Goal: Obtain resource: Obtain resource

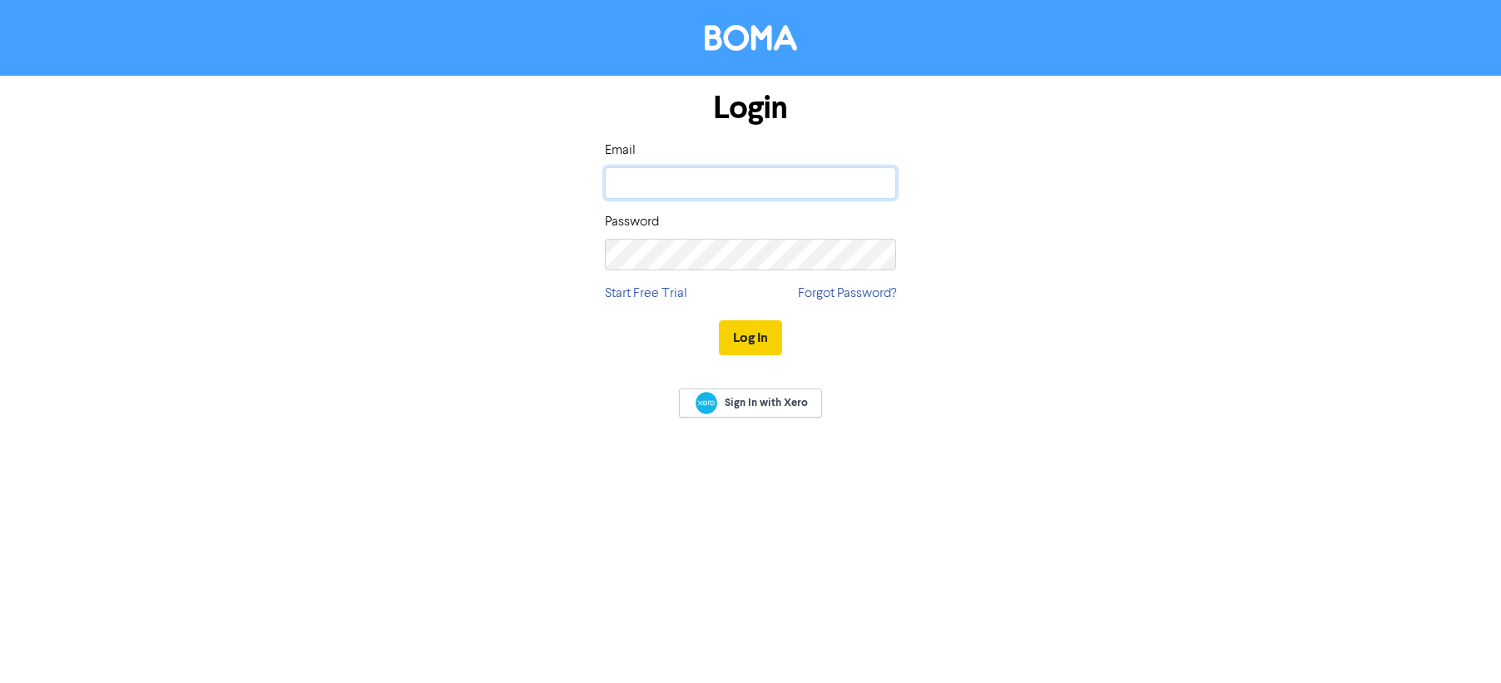
type input "[PERSON_NAME][EMAIL_ADDRESS][DOMAIN_NAME]"
click at [745, 336] on button "Log In" at bounding box center [750, 337] width 63 height 35
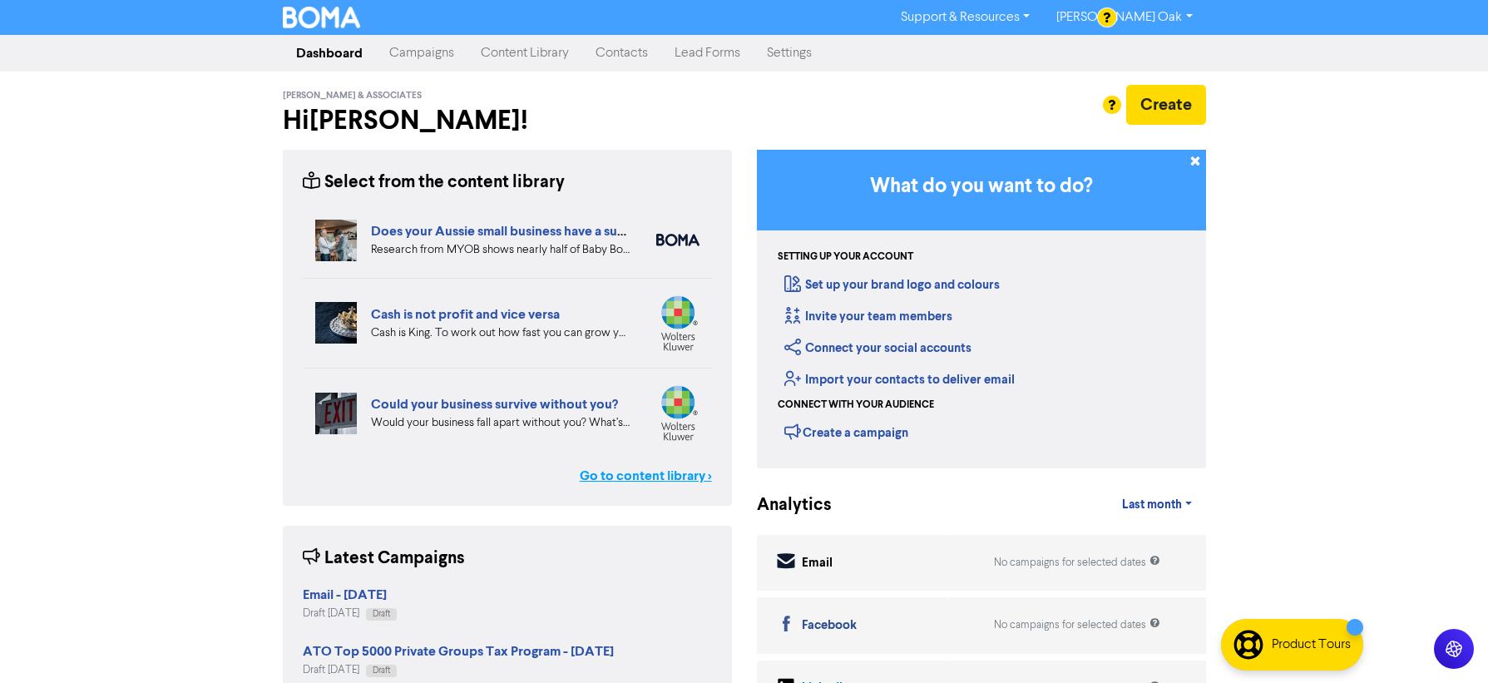
click at [641, 475] on link "Go to content library >" at bounding box center [646, 476] width 132 height 20
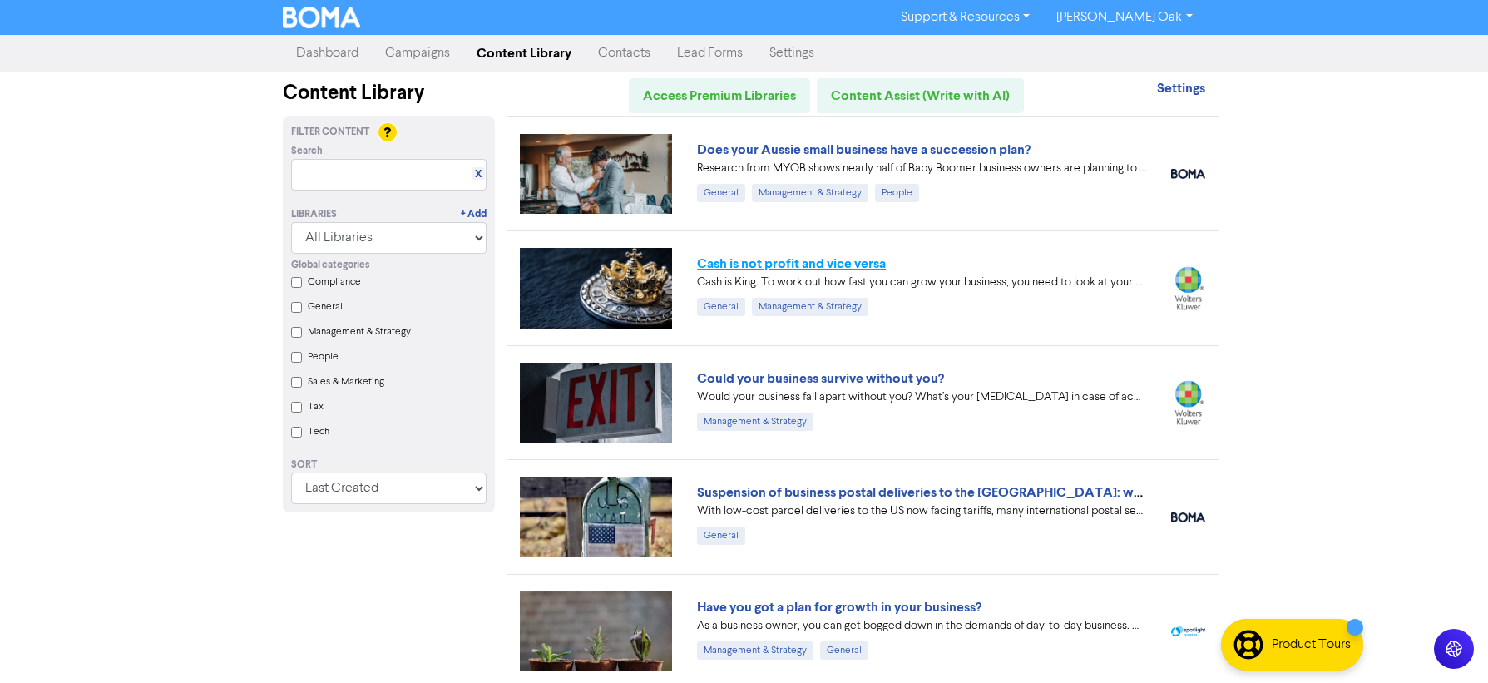
click at [779, 259] on link "Cash is not profit and vice versa" at bounding box center [791, 263] width 189 height 17
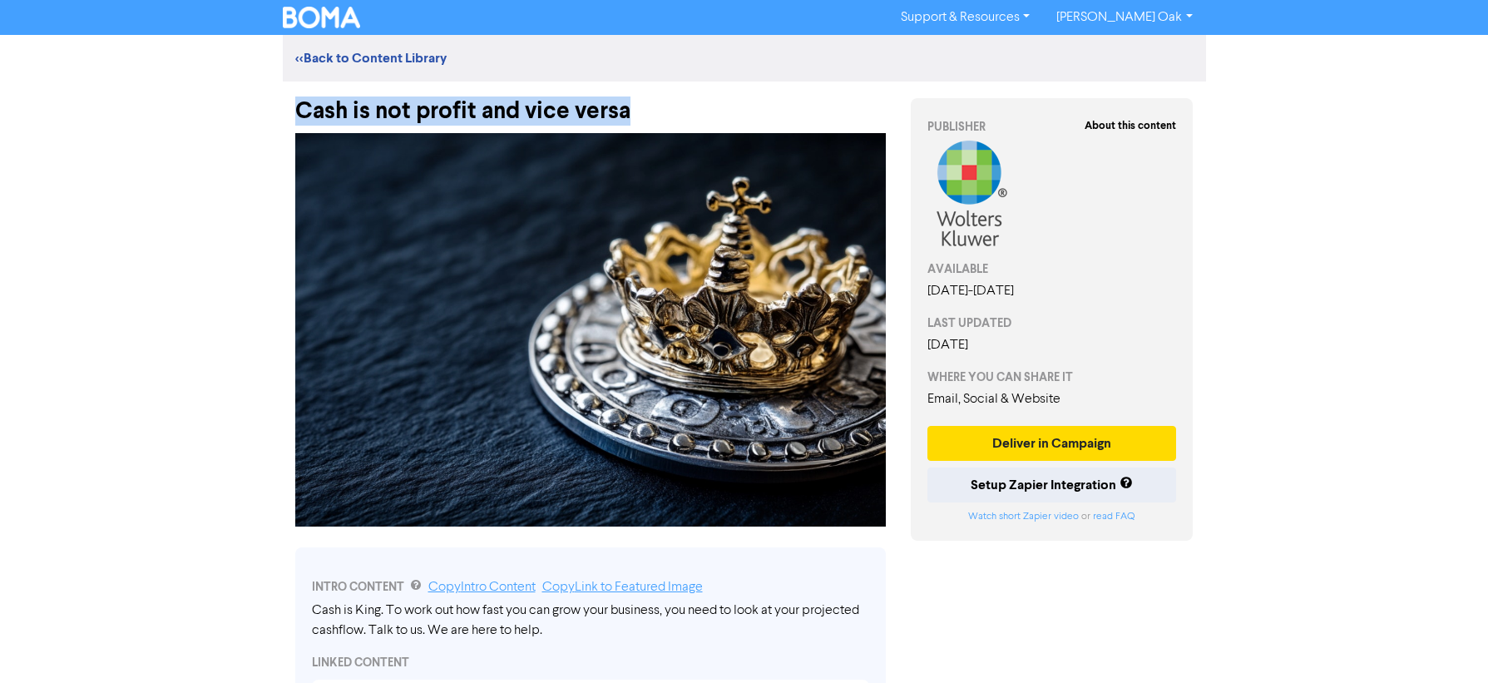
drag, startPoint x: 652, startPoint y: 109, endPoint x: 278, endPoint y: 121, distance: 374.6
copy div "Cash is not profit and vice versa"
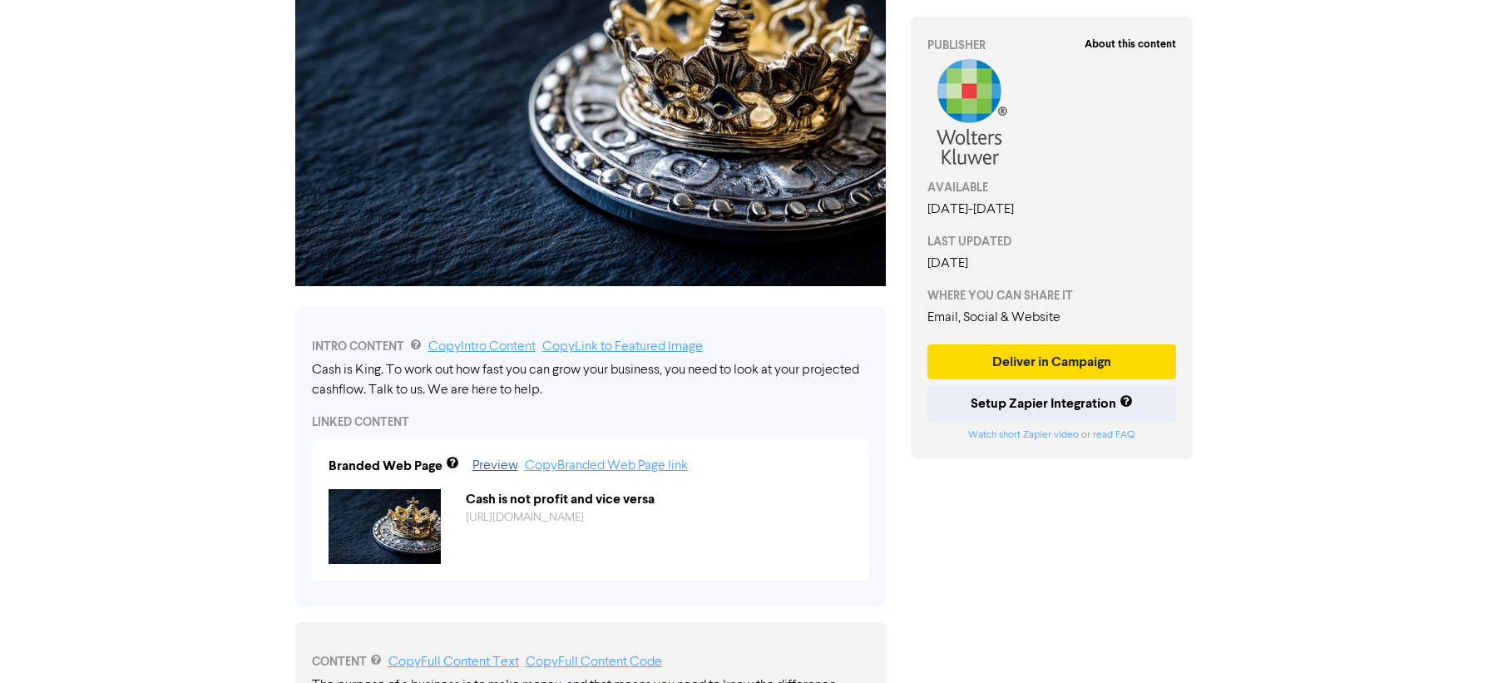
scroll to position [333, 0]
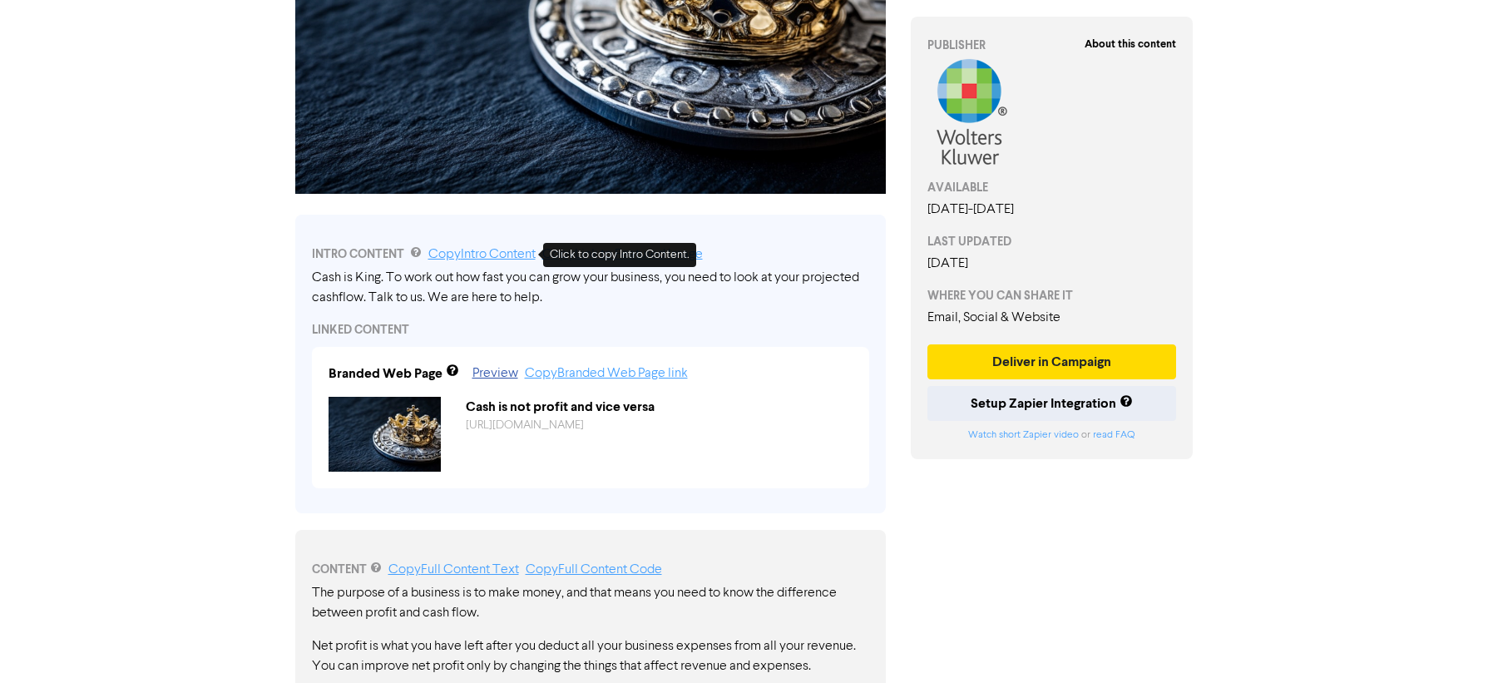
drag, startPoint x: 465, startPoint y: 255, endPoint x: 431, endPoint y: 269, distance: 36.9
click at [465, 255] on link "Copy Intro Content" at bounding box center [481, 254] width 107 height 13
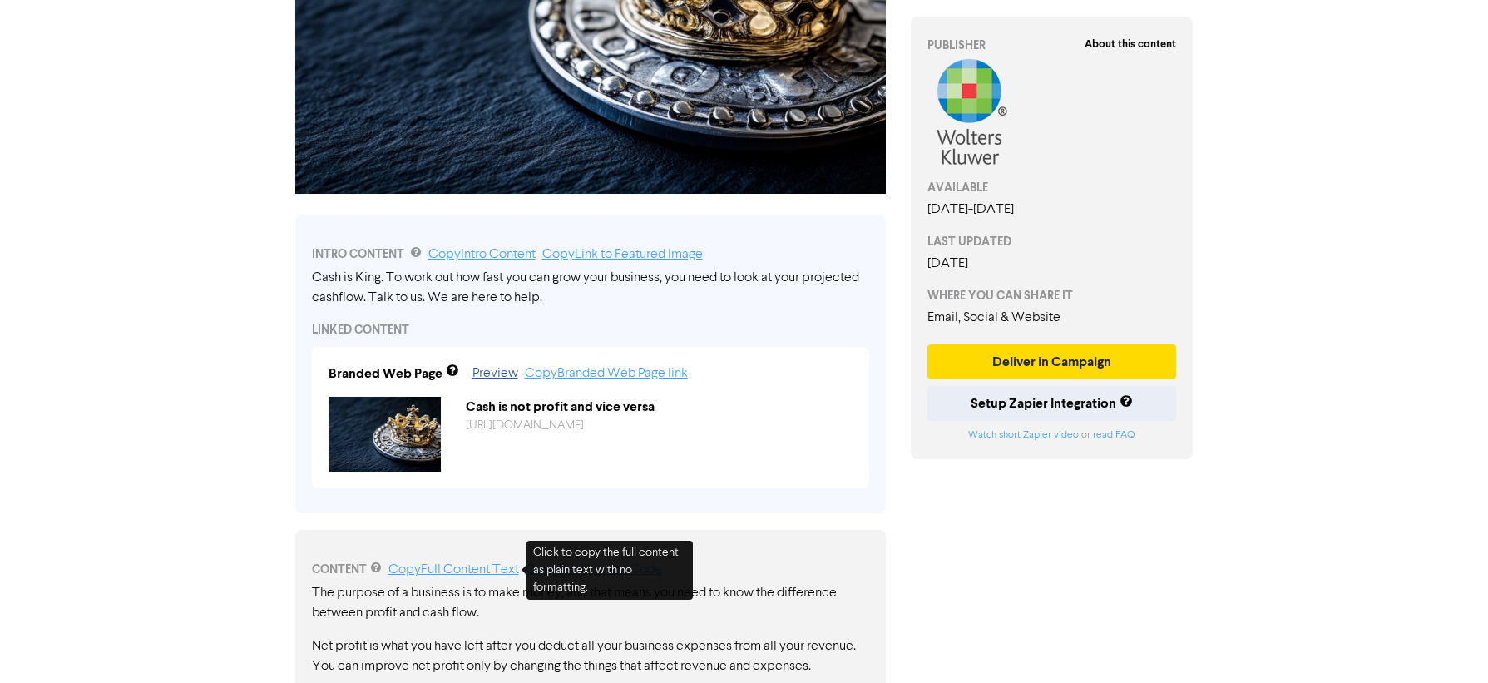
click at [447, 566] on link "Copy Full Content Text" at bounding box center [454, 569] width 131 height 13
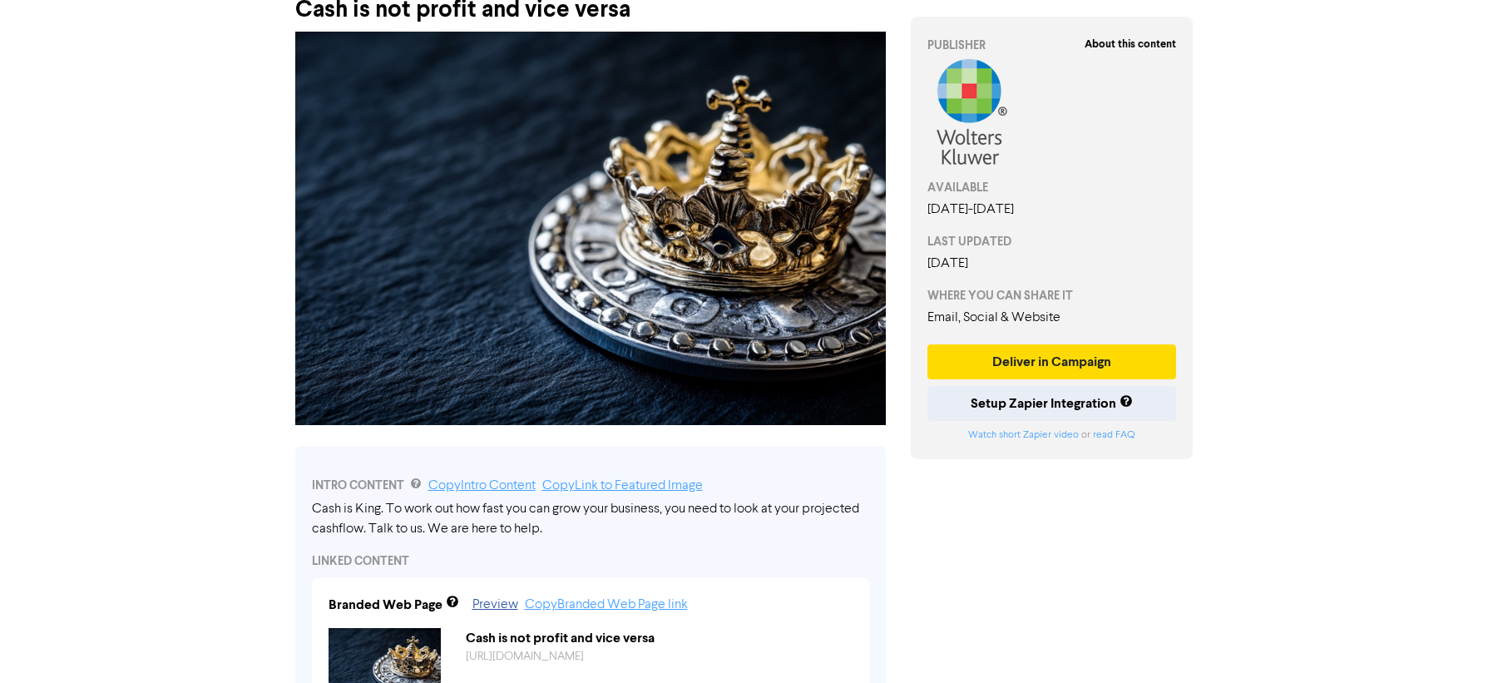
scroll to position [0, 0]
